Goal: Navigation & Orientation: Understand site structure

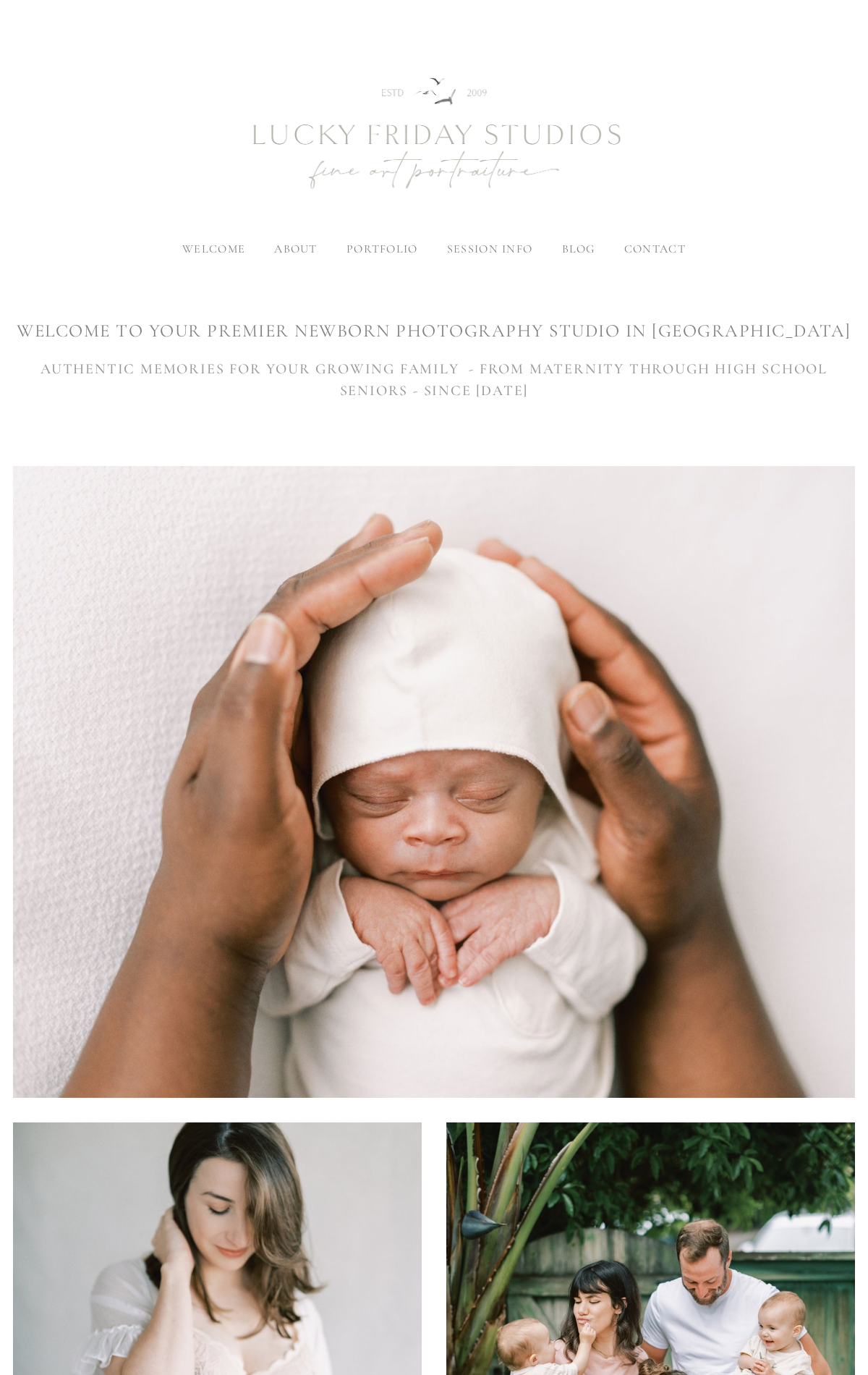
scroll to position [4787, 0]
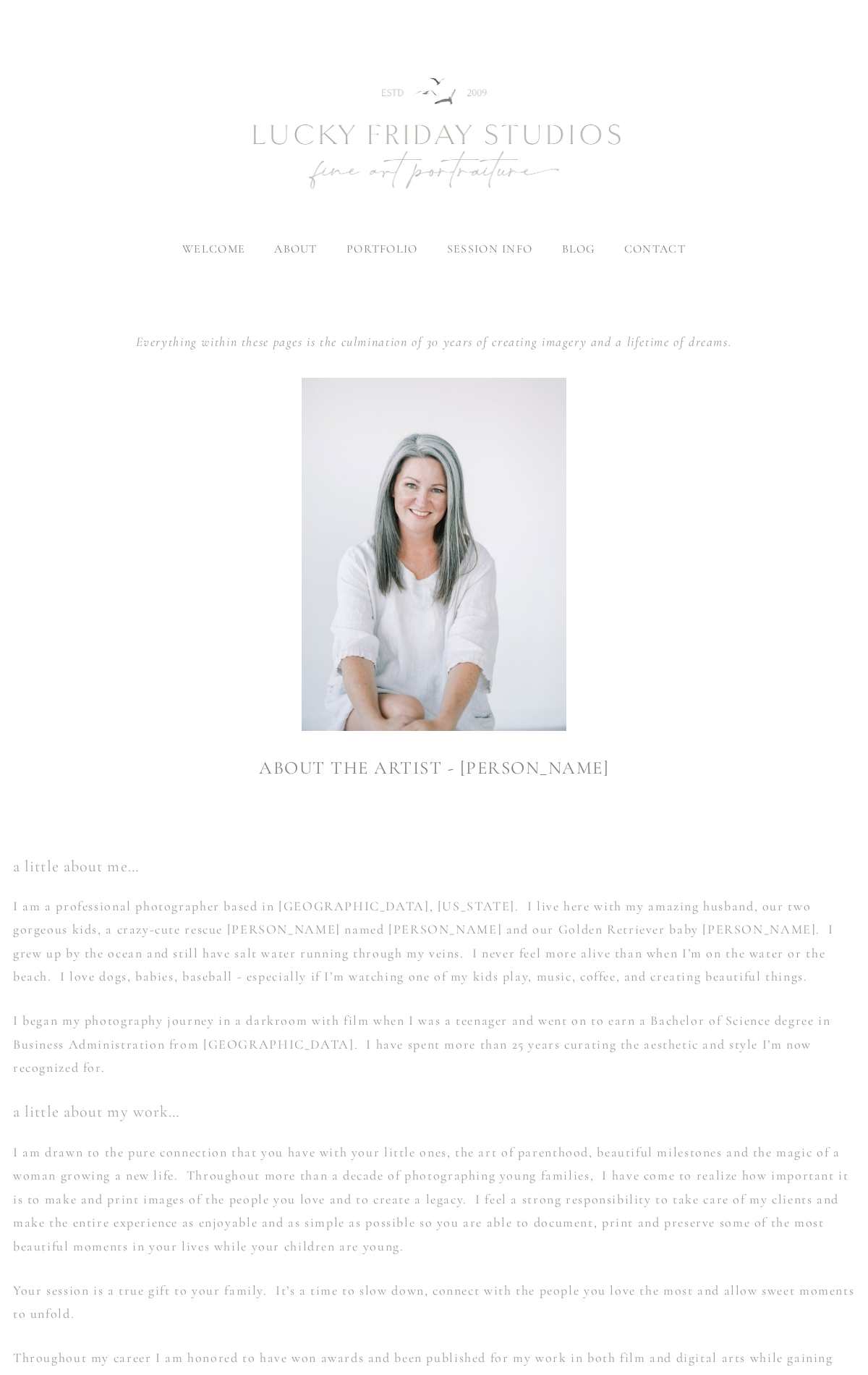
scroll to position [675, 0]
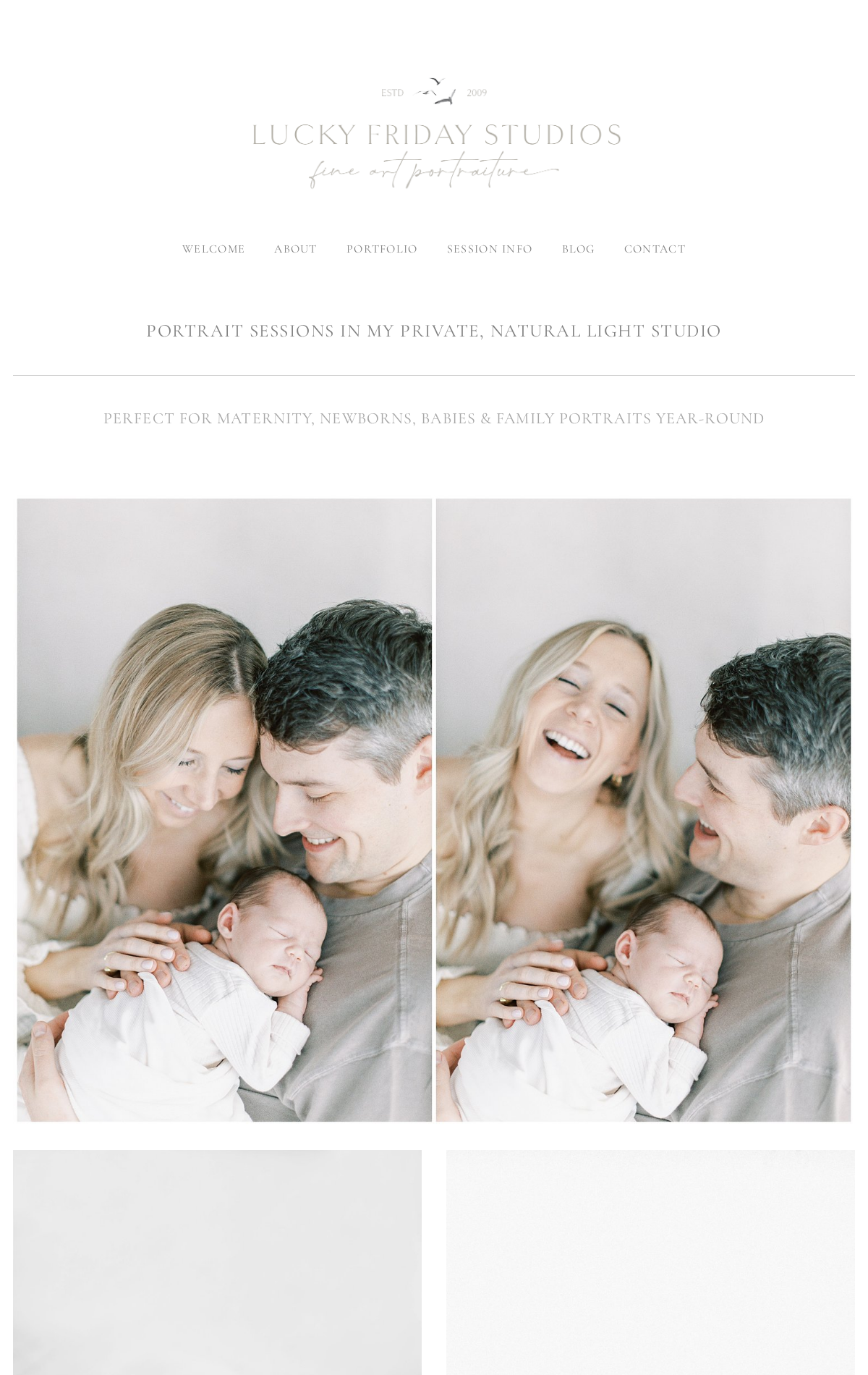
scroll to position [12105, 0]
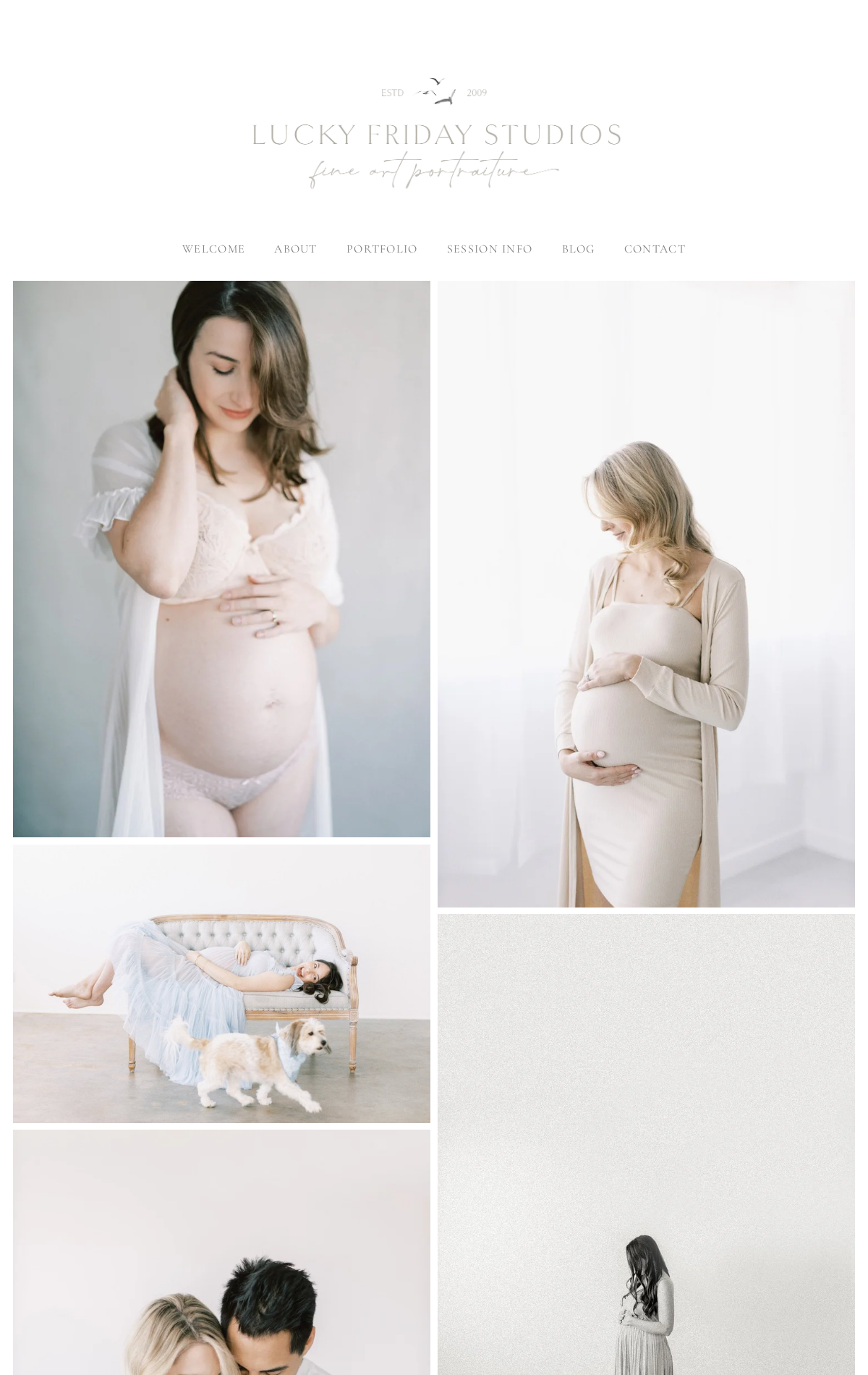
scroll to position [7371, 0]
